Goal: Transaction & Acquisition: Book appointment/travel/reservation

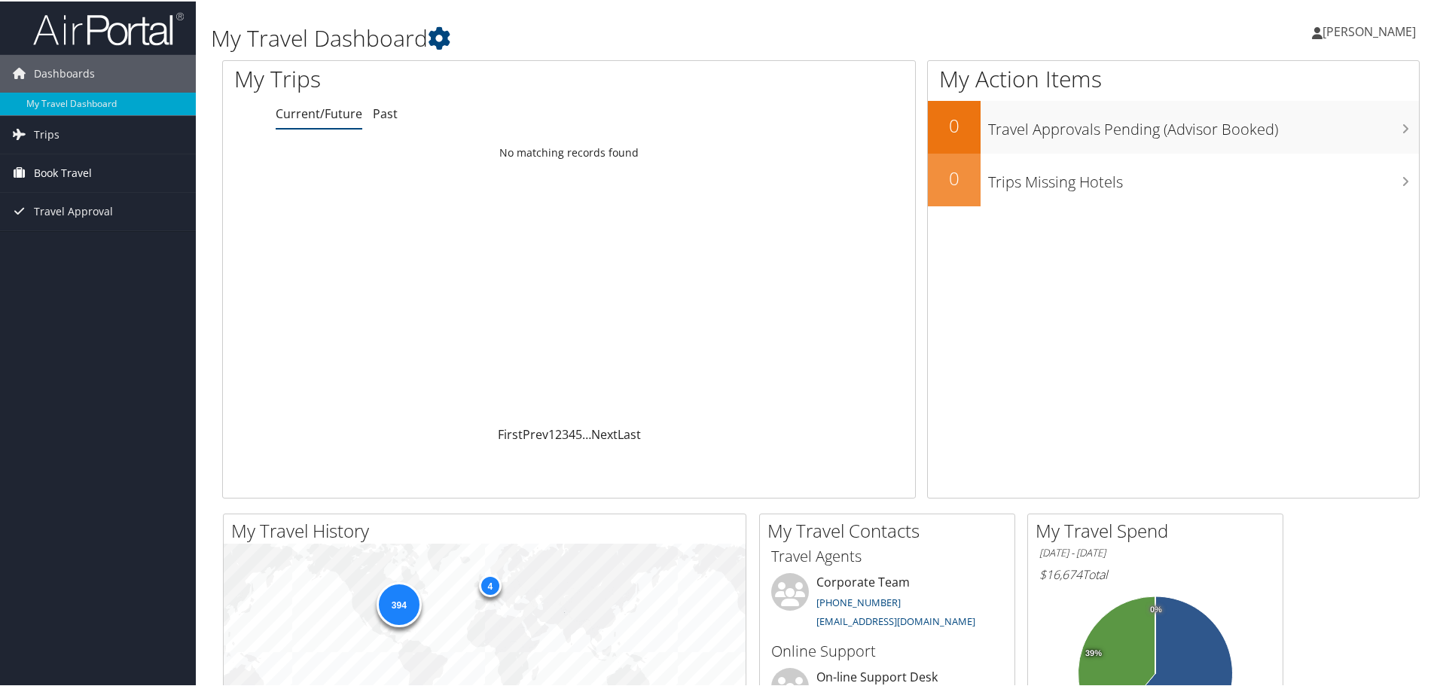
click at [71, 169] on span "Book Travel" at bounding box center [63, 172] width 58 height 38
click at [98, 250] on link "Book/Manage Online Trips" at bounding box center [98, 247] width 196 height 23
click at [395, 251] on div "Loading... No matching records found" at bounding box center [569, 281] width 692 height 286
click at [1336, 26] on span "[PERSON_NAME]" at bounding box center [1368, 30] width 93 height 17
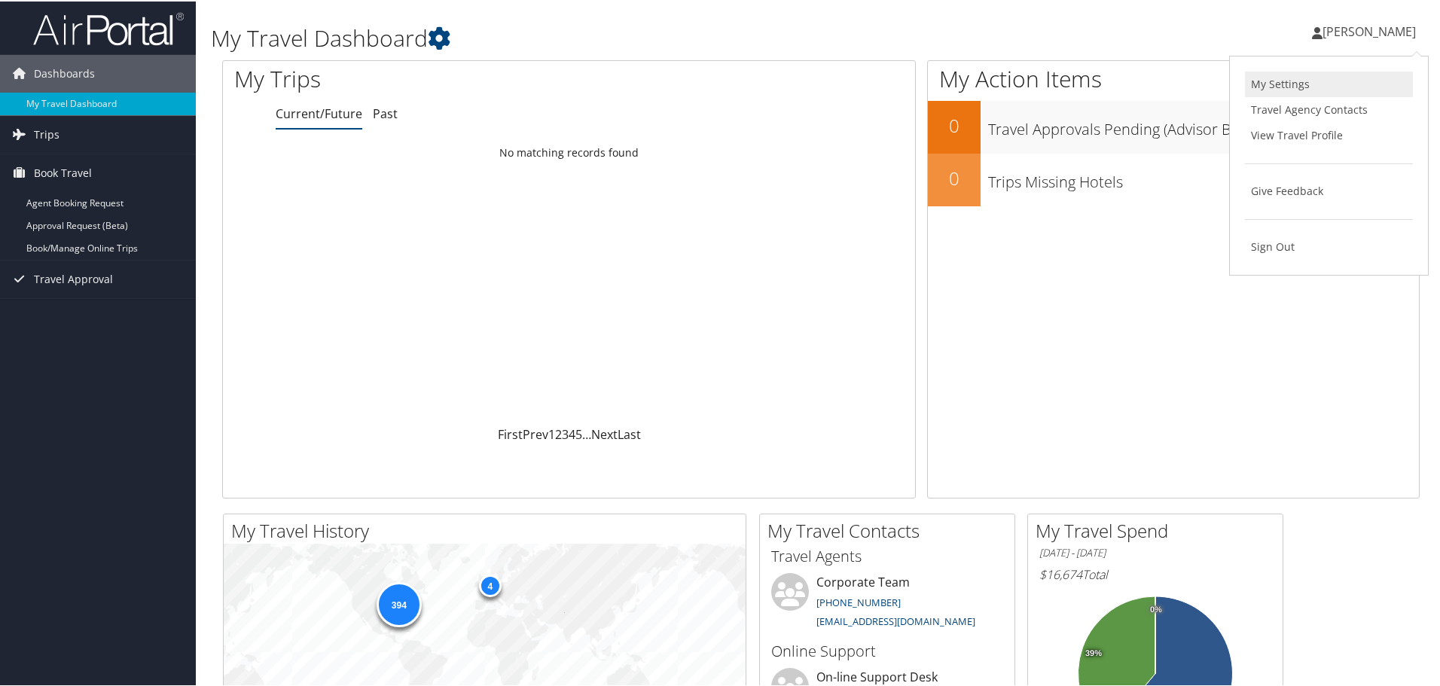
click at [1302, 85] on link "My Settings" at bounding box center [1329, 83] width 168 height 26
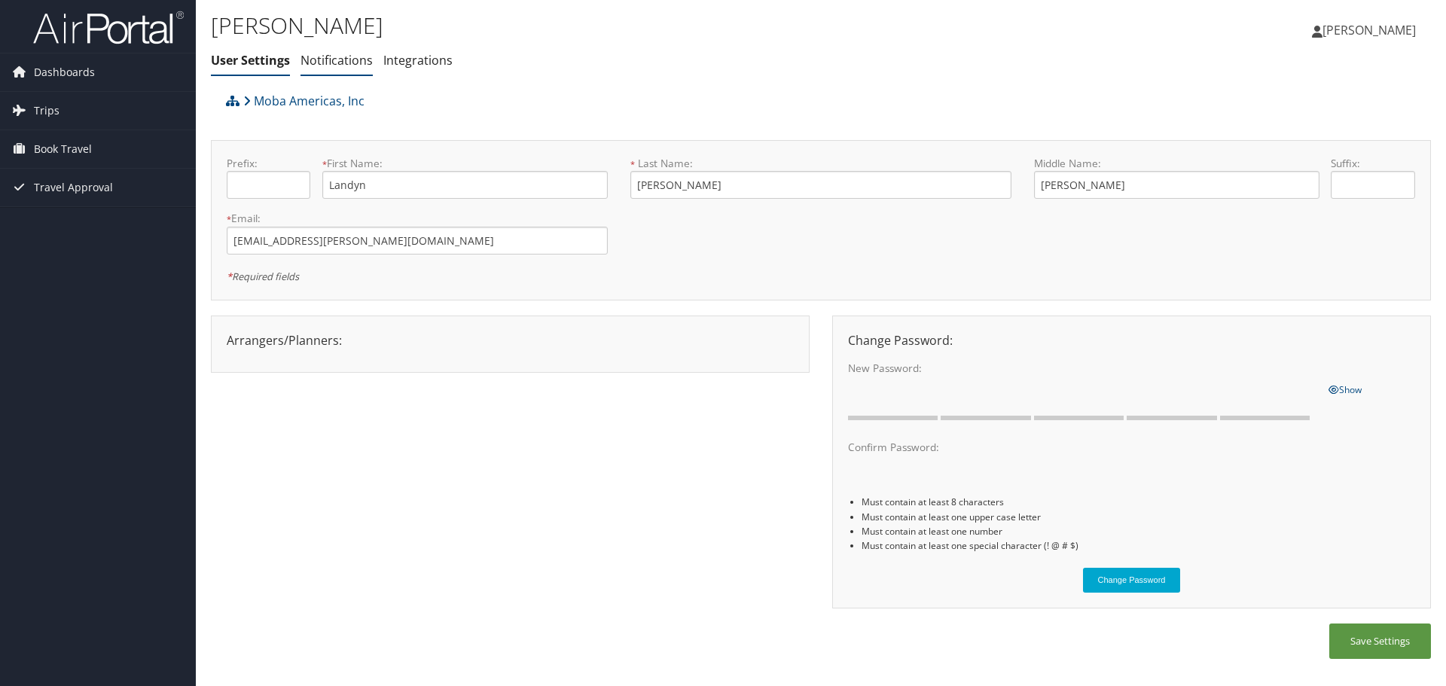
click at [345, 59] on link "Notifications" at bounding box center [336, 60] width 72 height 17
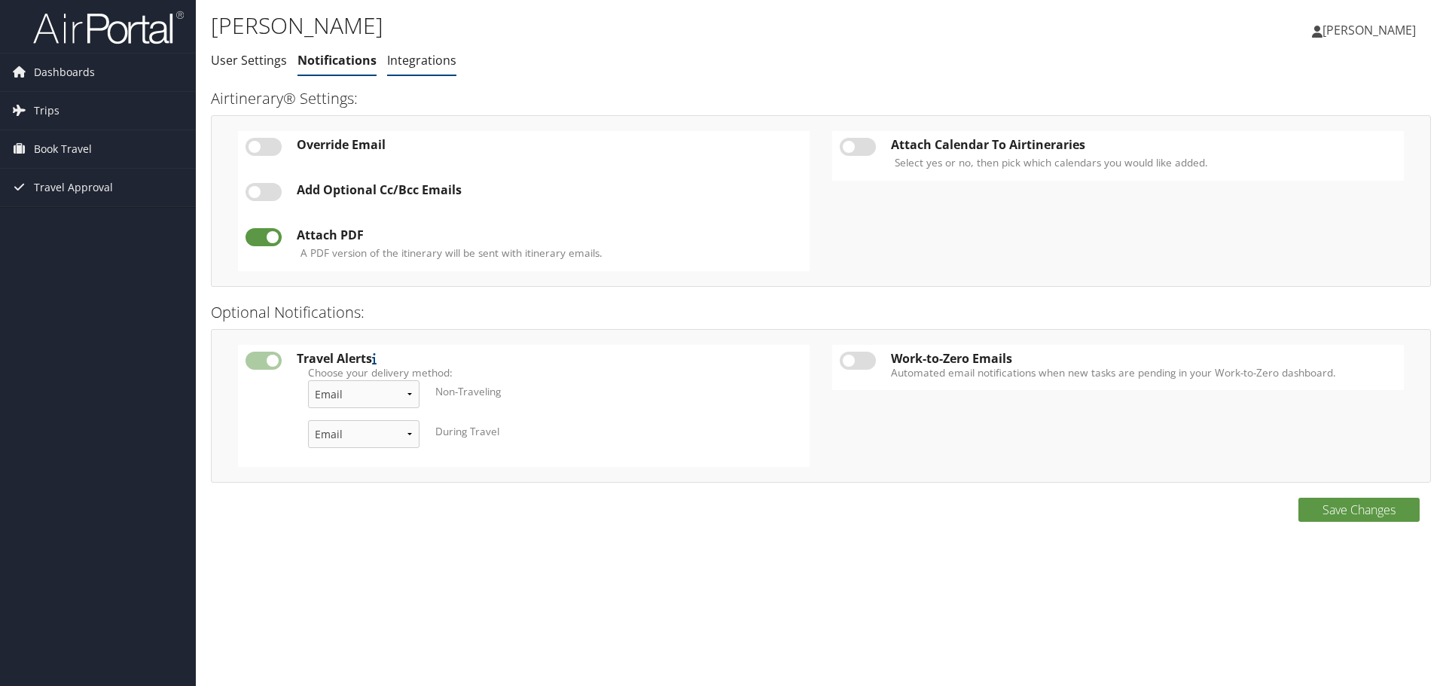
click at [422, 66] on link "Integrations" at bounding box center [421, 60] width 69 height 17
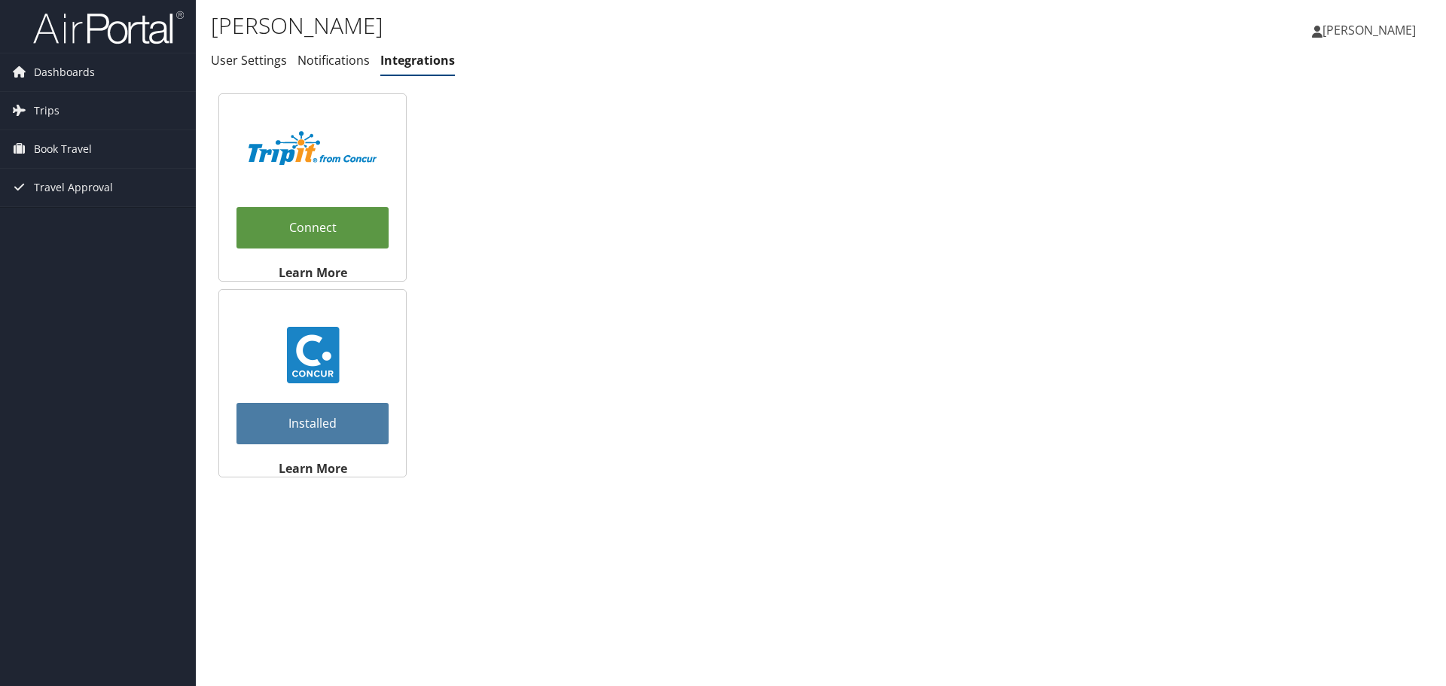
click at [363, 433] on link "Installed" at bounding box center [312, 423] width 152 height 41
click at [261, 65] on link "User Settings" at bounding box center [249, 60] width 76 height 17
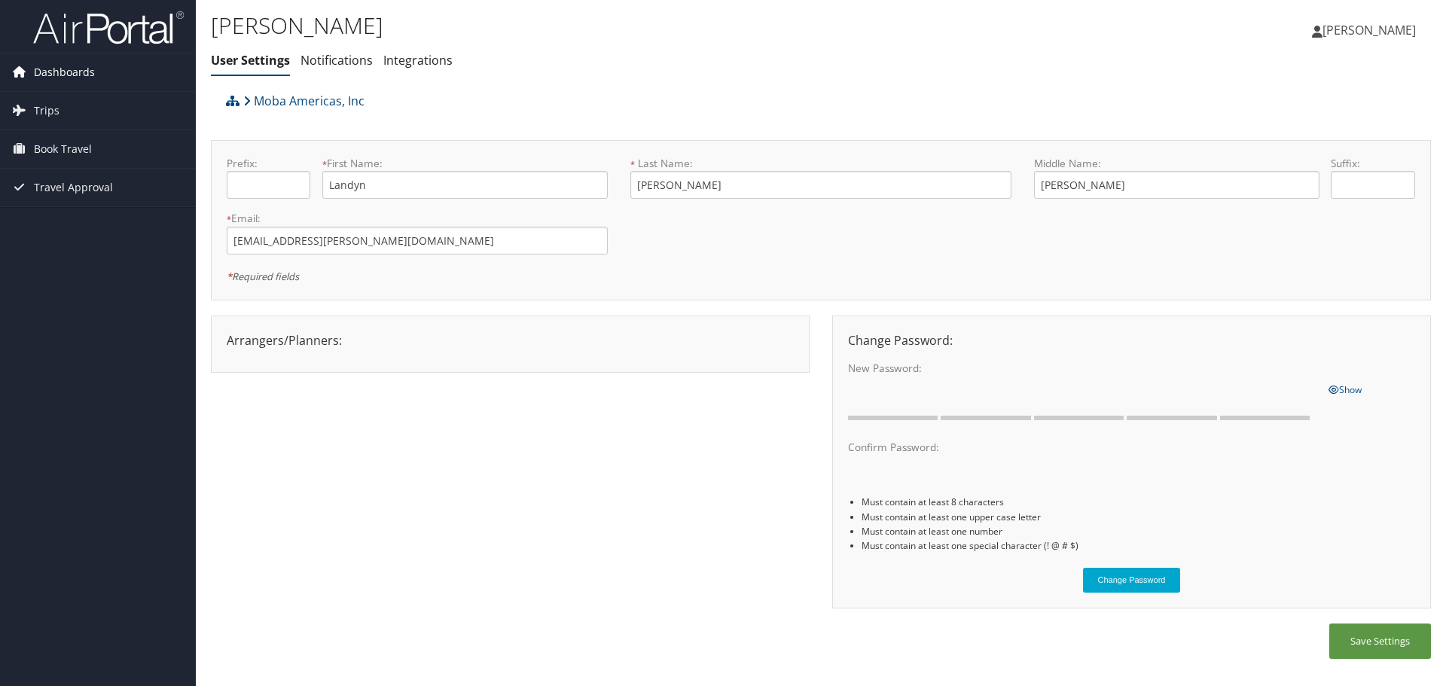
click at [69, 75] on span "Dashboards" at bounding box center [64, 72] width 61 height 38
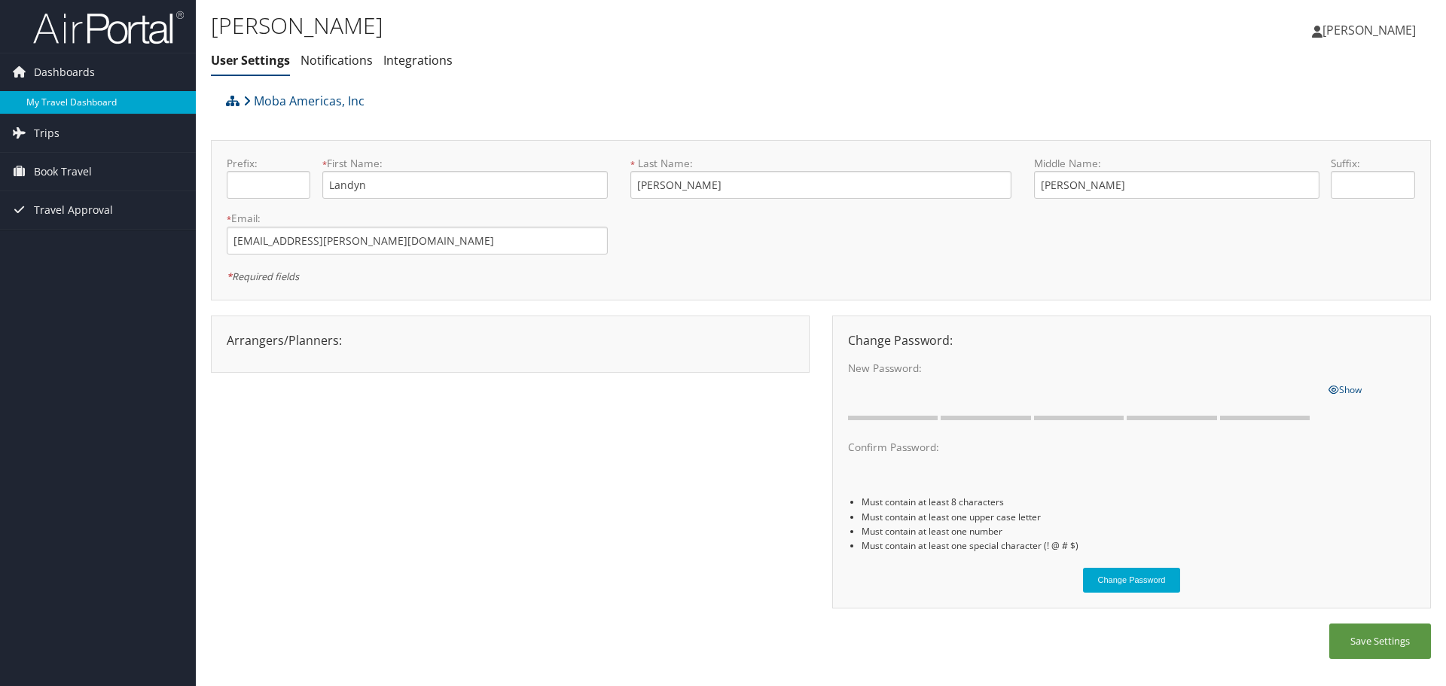
click at [59, 102] on link "My Travel Dashboard" at bounding box center [98, 102] width 196 height 23
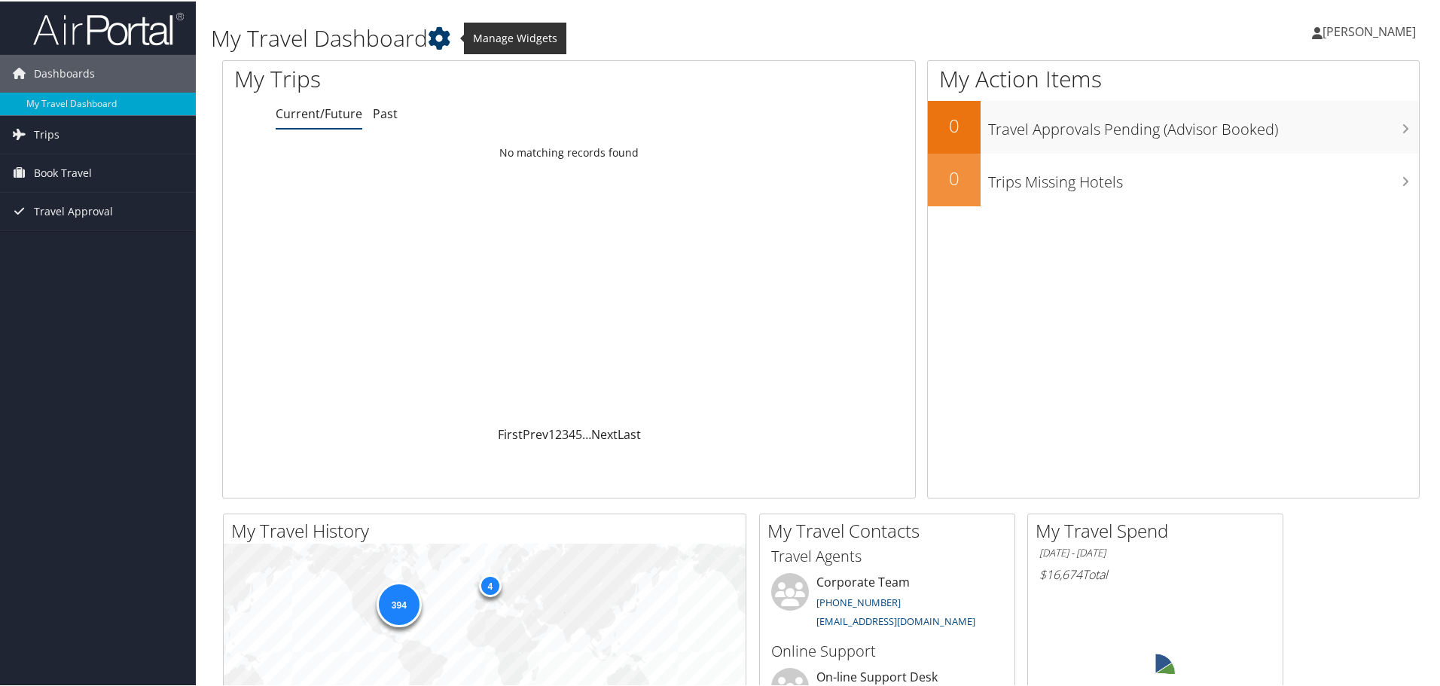
click at [449, 38] on icon at bounding box center [439, 37] width 23 height 23
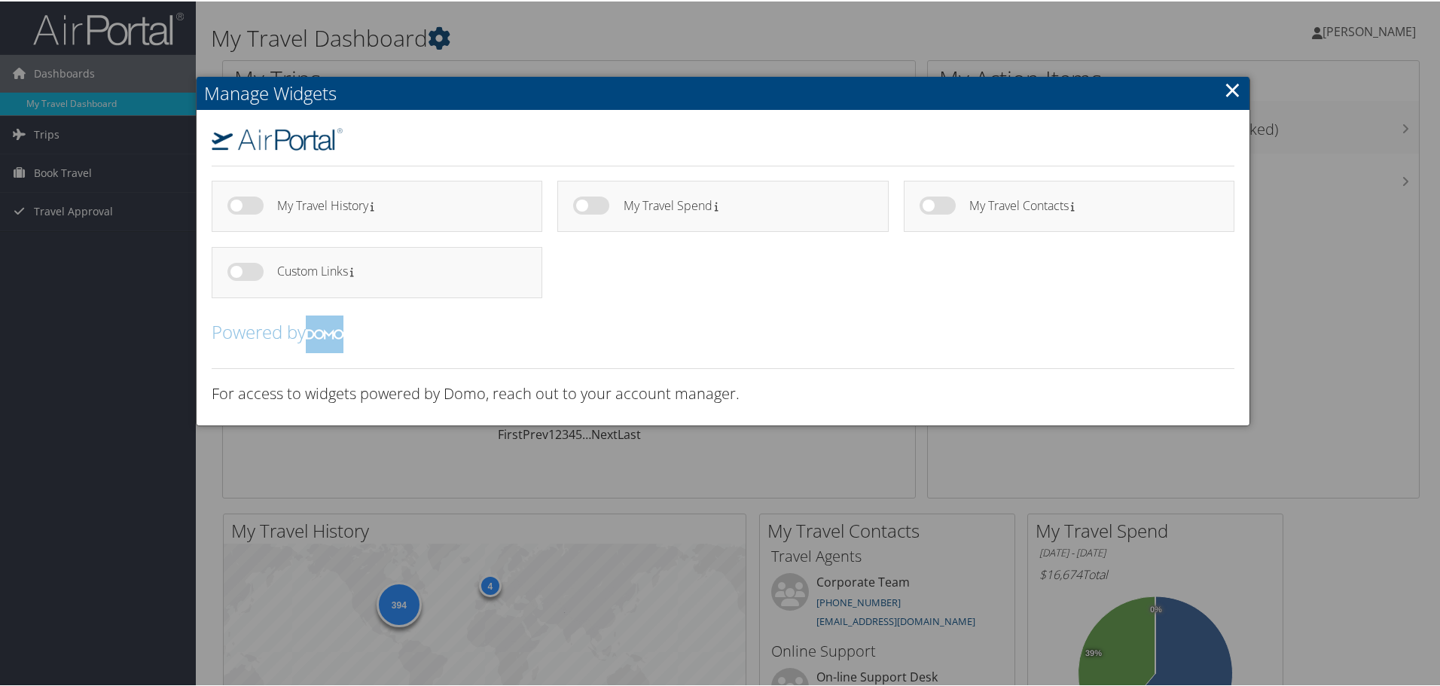
click at [449, 38] on div at bounding box center [723, 343] width 1446 height 686
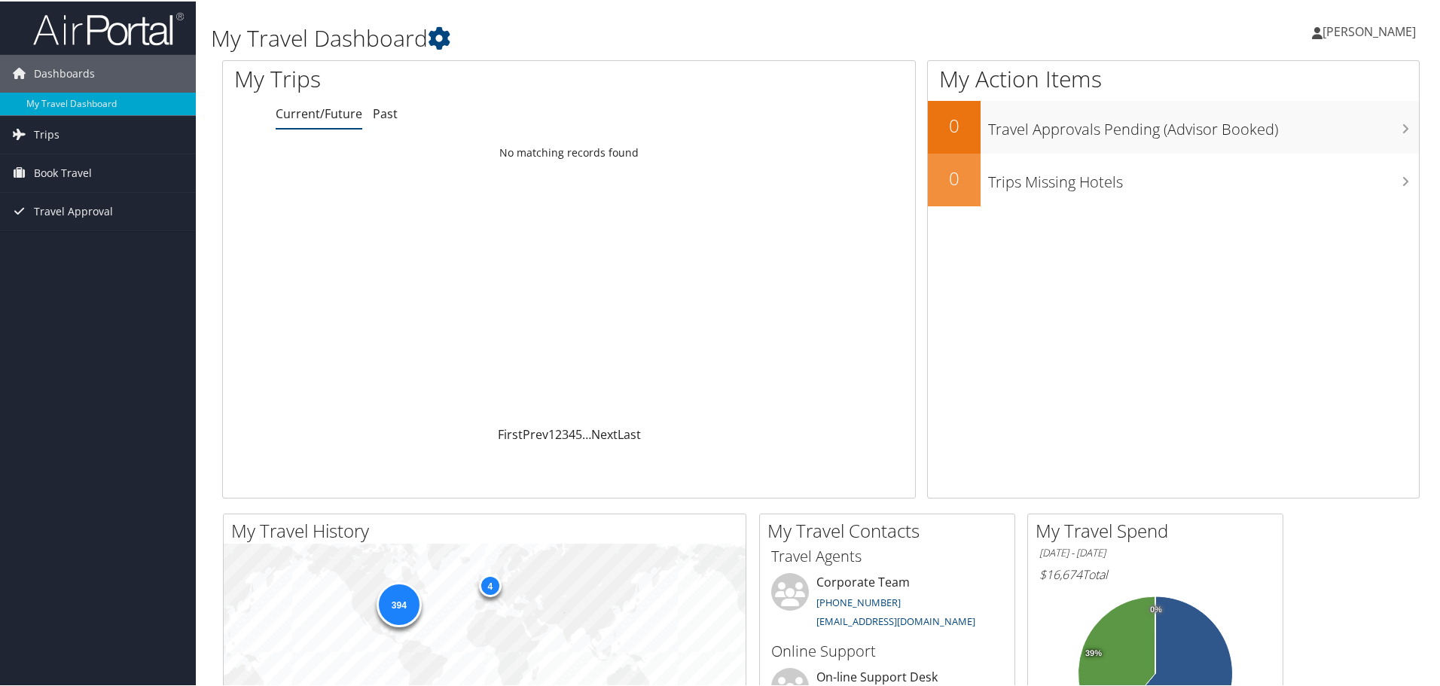
click at [1364, 32] on span "[PERSON_NAME]" at bounding box center [1368, 30] width 93 height 17
click at [1289, 133] on link "View Travel Profile" at bounding box center [1329, 134] width 168 height 26
click at [73, 101] on link "My Travel Dashboard" at bounding box center [98, 102] width 196 height 23
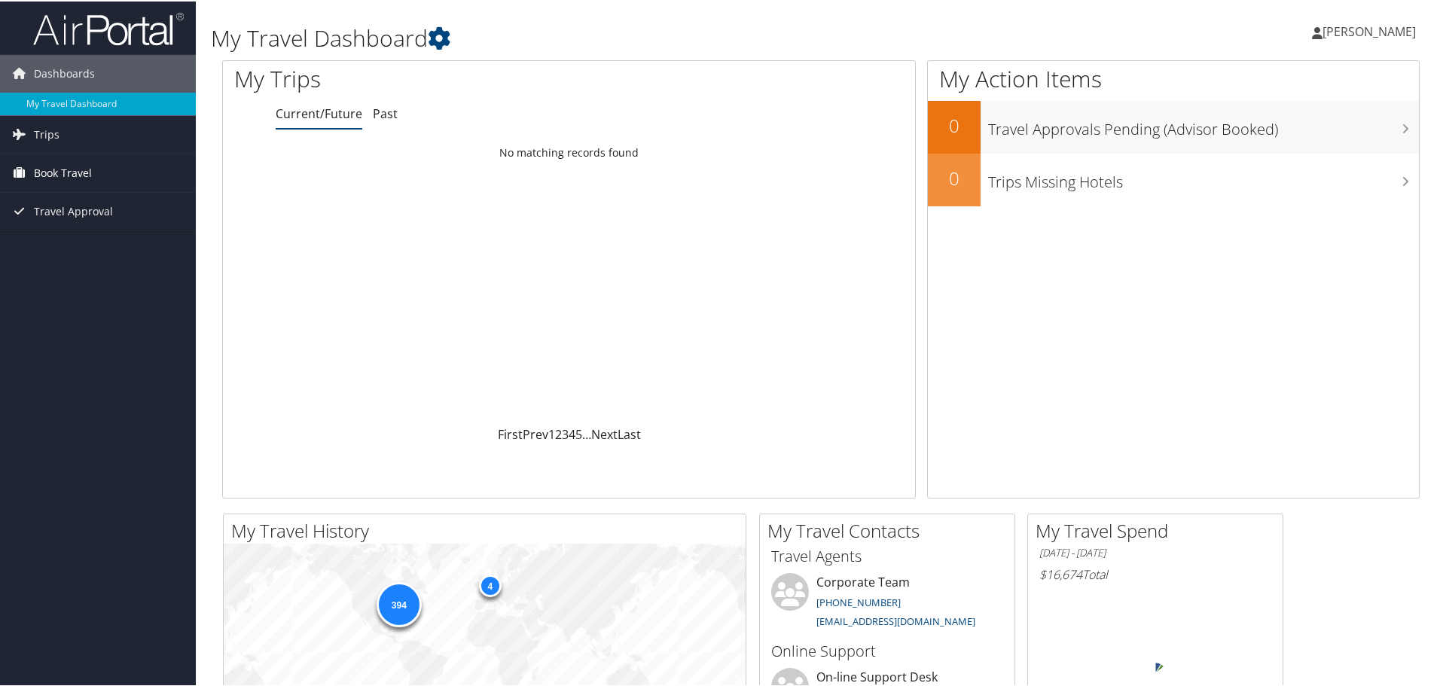
click at [58, 171] on span "Book Travel" at bounding box center [63, 172] width 58 height 38
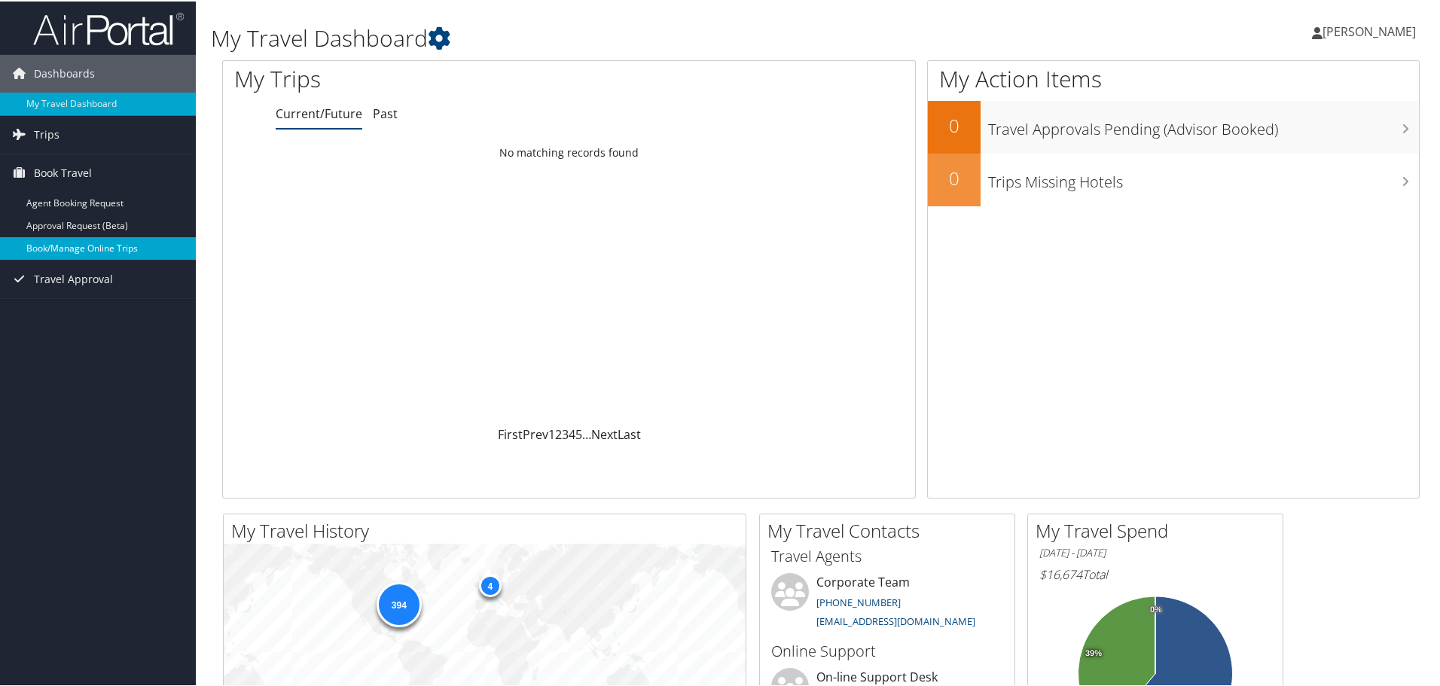
click at [63, 242] on link "Book/Manage Online Trips" at bounding box center [98, 247] width 196 height 23
